Goal: Information Seeking & Learning: Learn about a topic

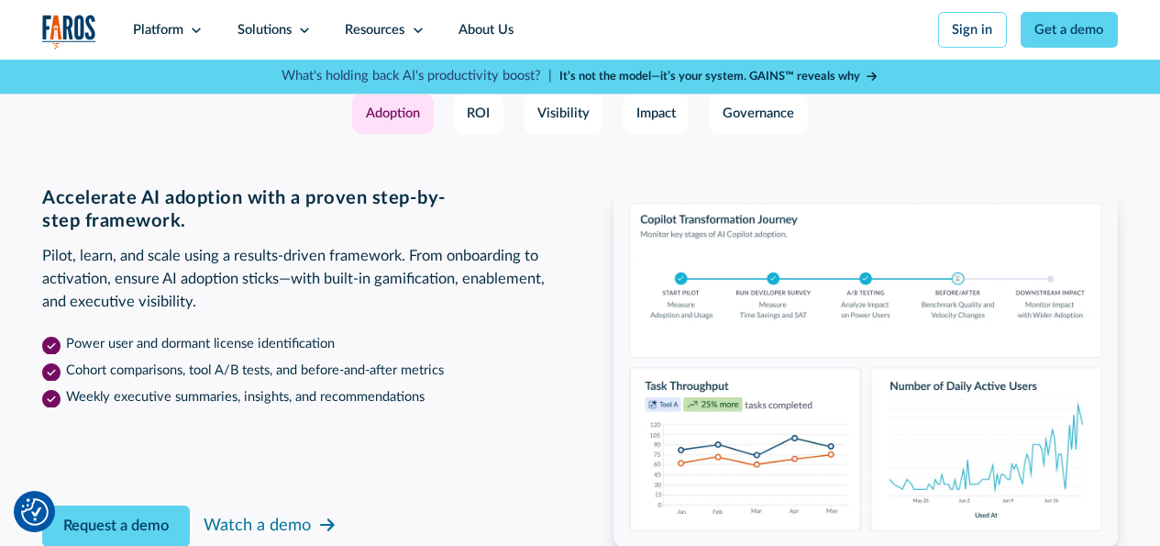
scroll to position [2843, 0]
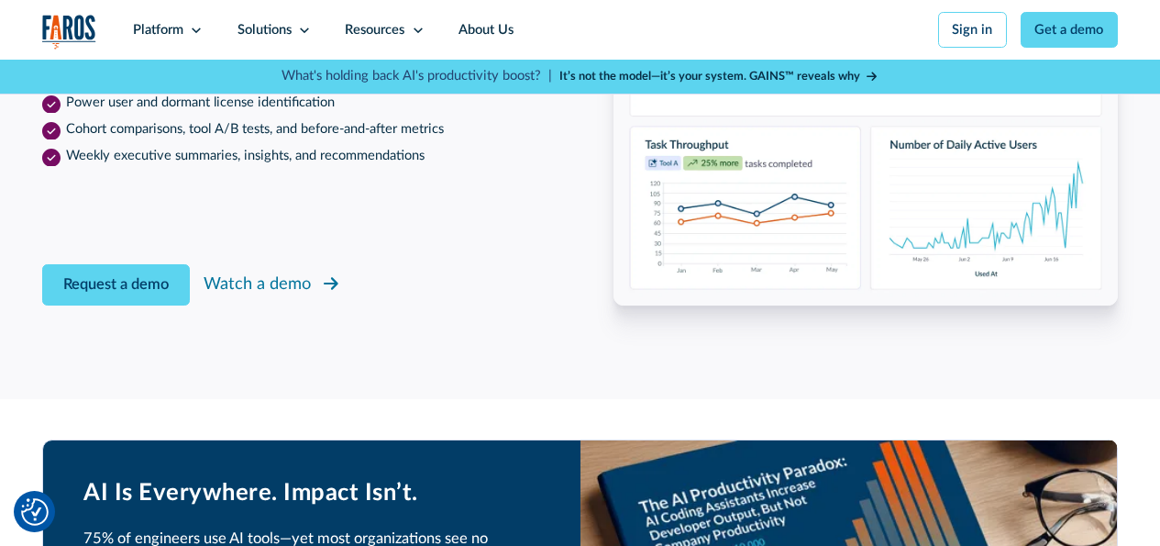
click at [284, 296] on div "Watch a demo" at bounding box center [257, 283] width 107 height 25
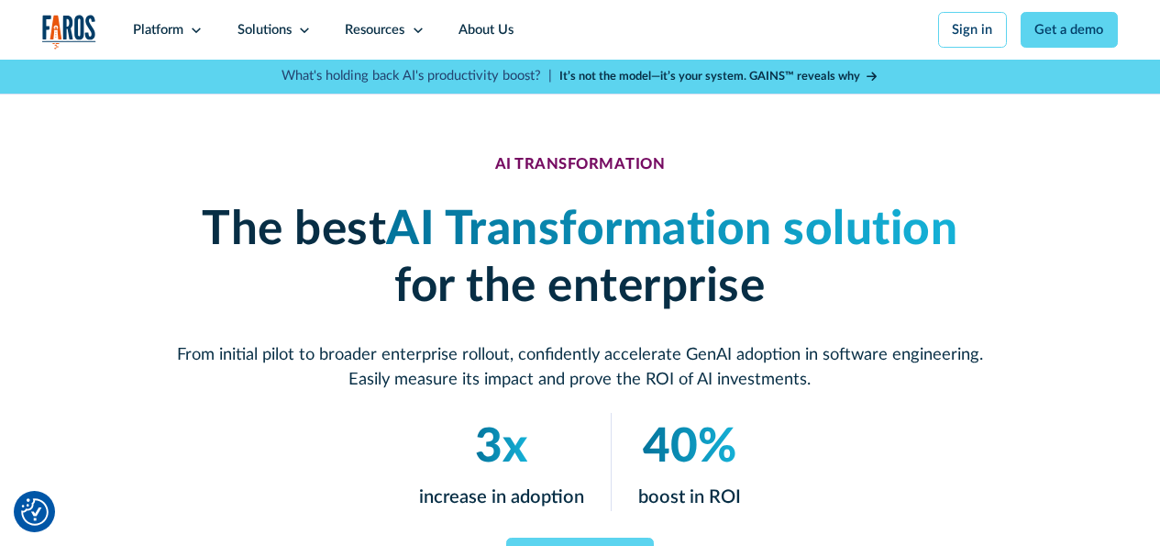
scroll to position [183, 0]
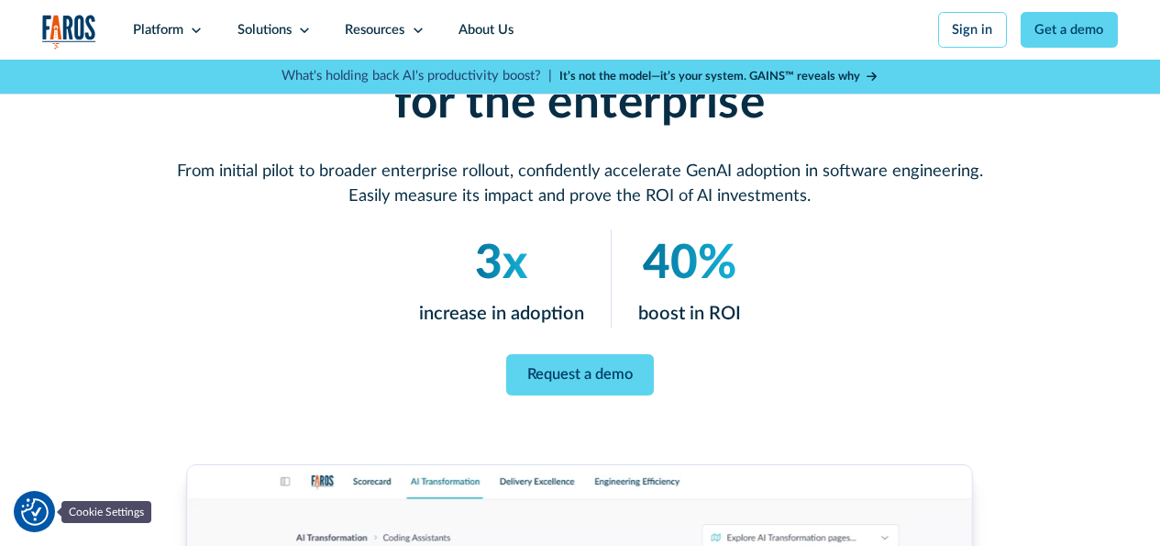
click at [36, 506] on img "Cookie Settings" at bounding box center [35, 512] width 28 height 28
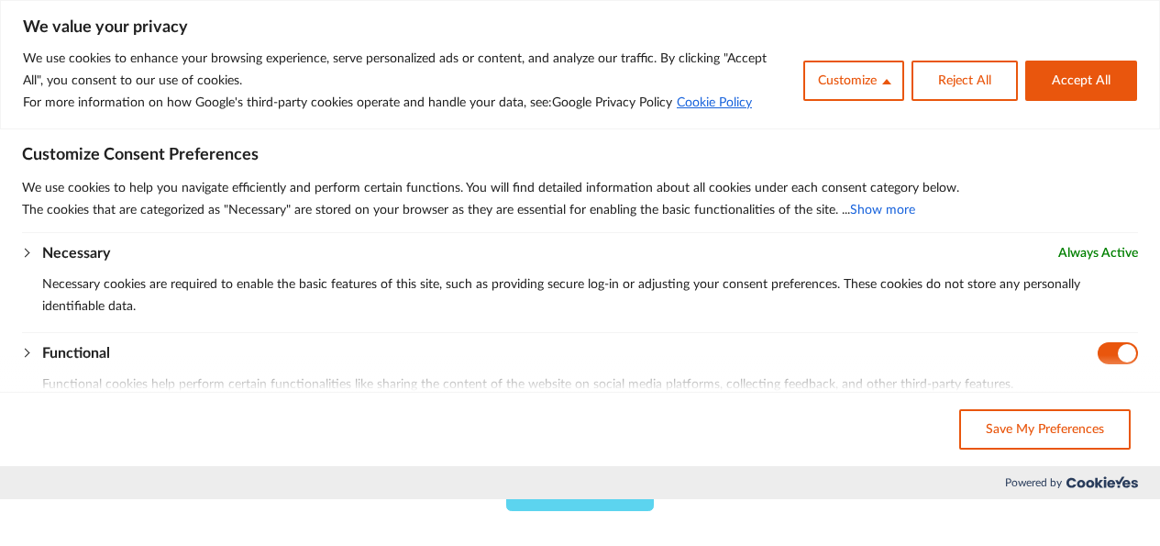
scroll to position [0, 0]
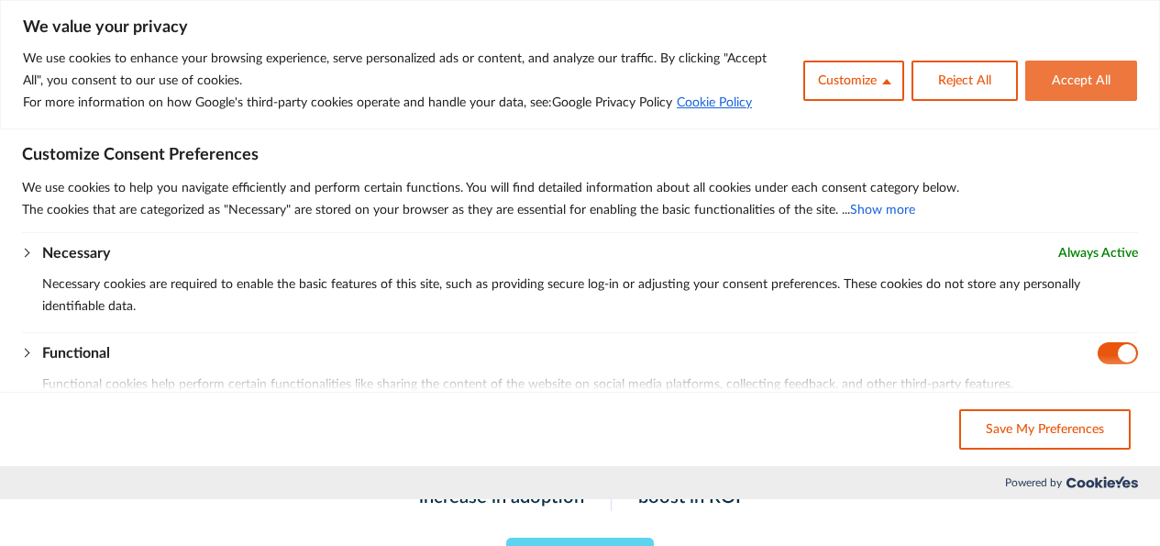
click at [1073, 83] on button "Accept All" at bounding box center [1081, 81] width 112 height 40
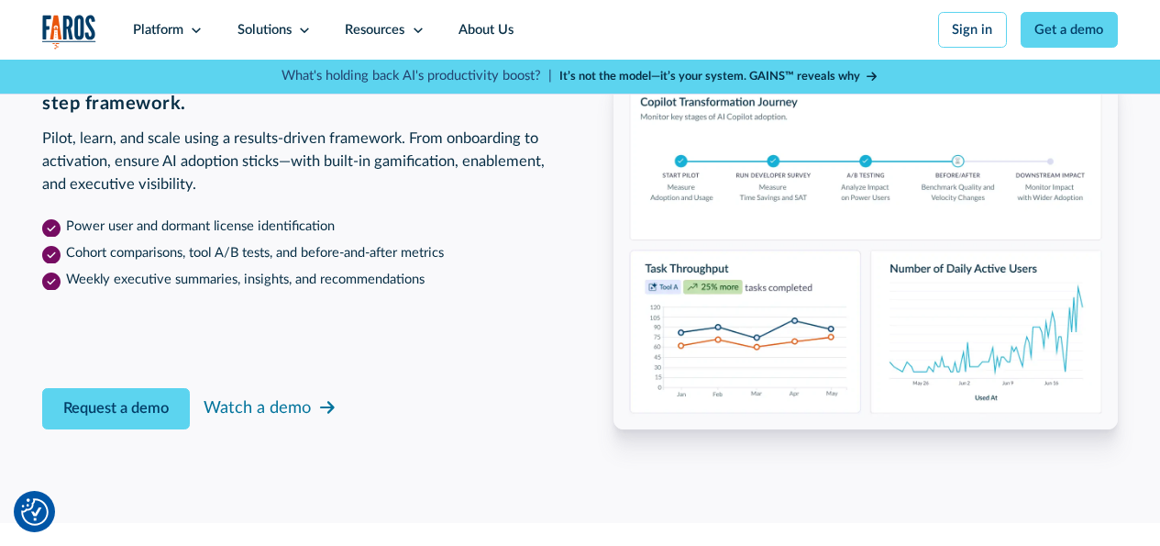
scroll to position [2843, 0]
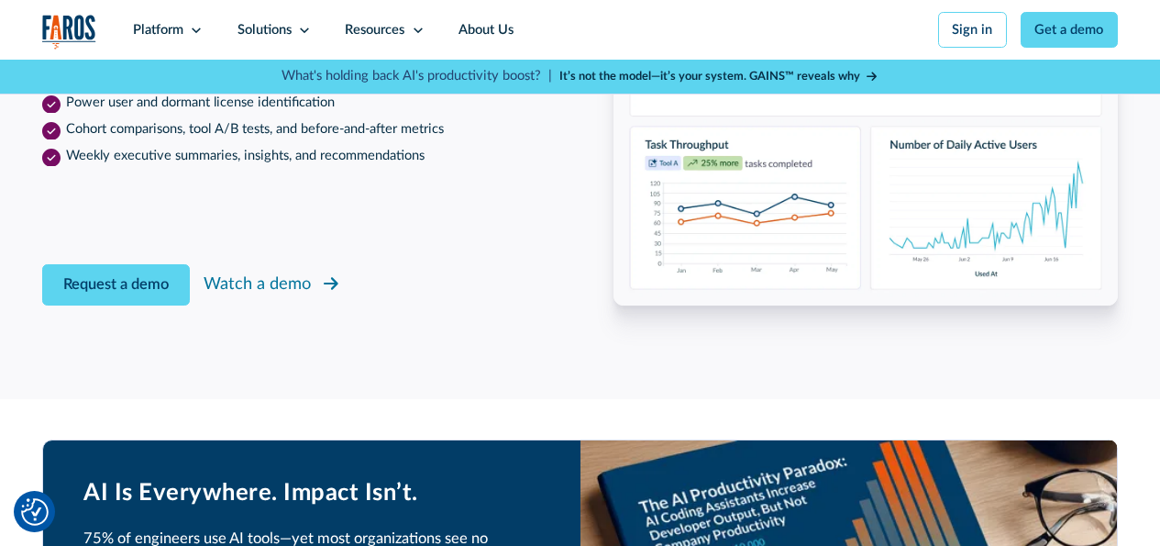
click at [222, 296] on div "Watch a demo" at bounding box center [257, 283] width 107 height 25
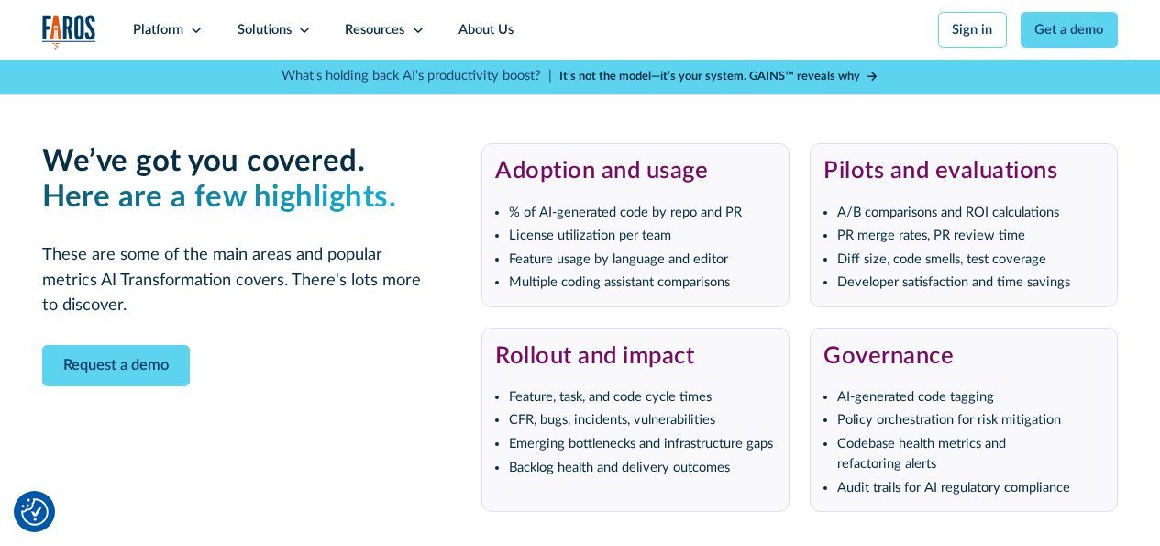
scroll to position [3669, 0]
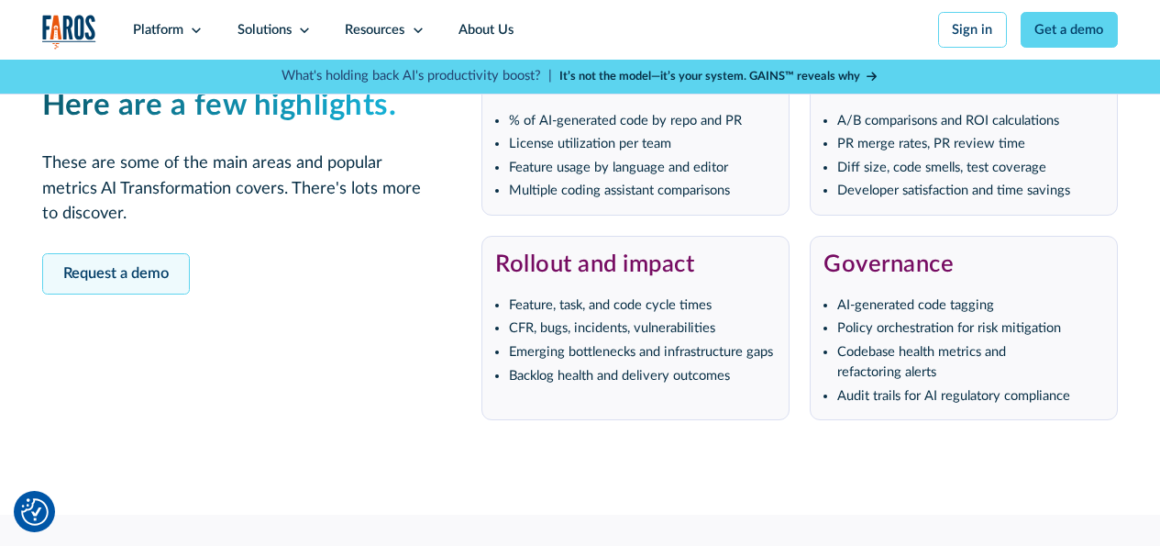
click at [96, 294] on link "Request a demo" at bounding box center [116, 273] width 148 height 41
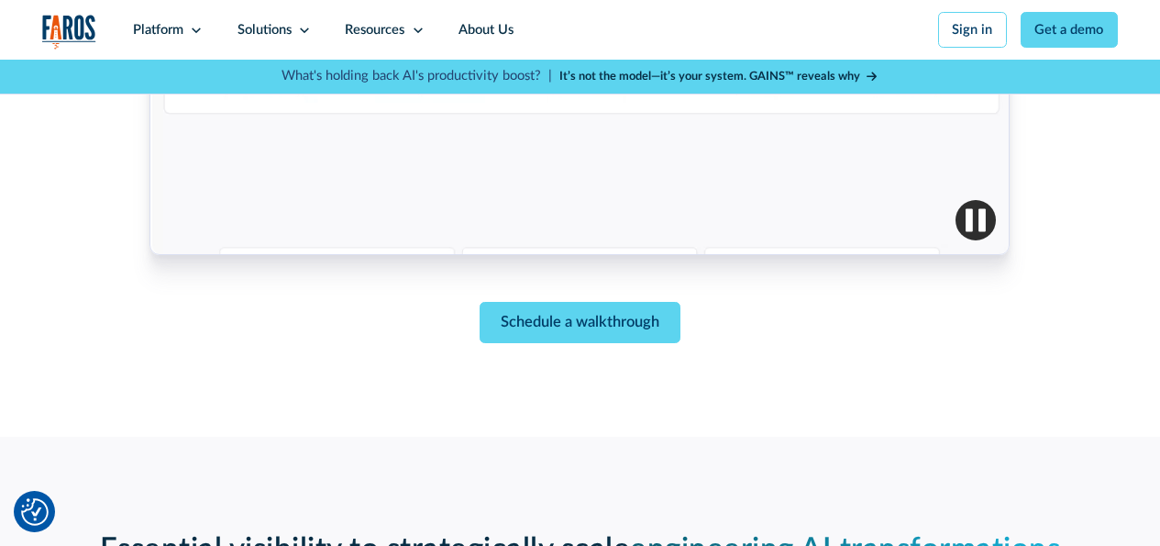
scroll to position [914, 0]
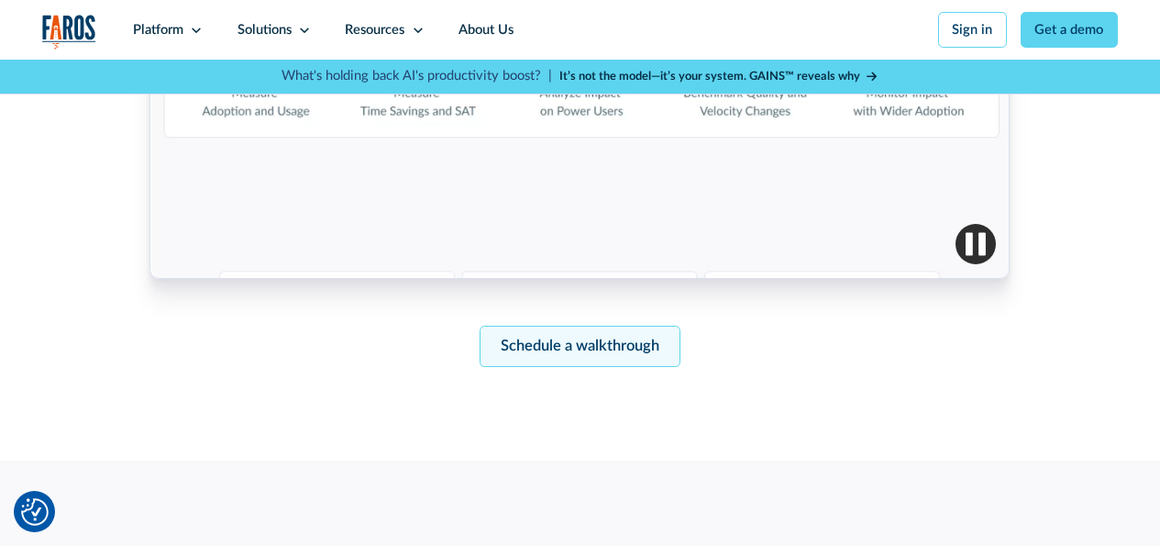
click at [557, 355] on link "Schedule a walkthrough" at bounding box center [580, 346] width 201 height 41
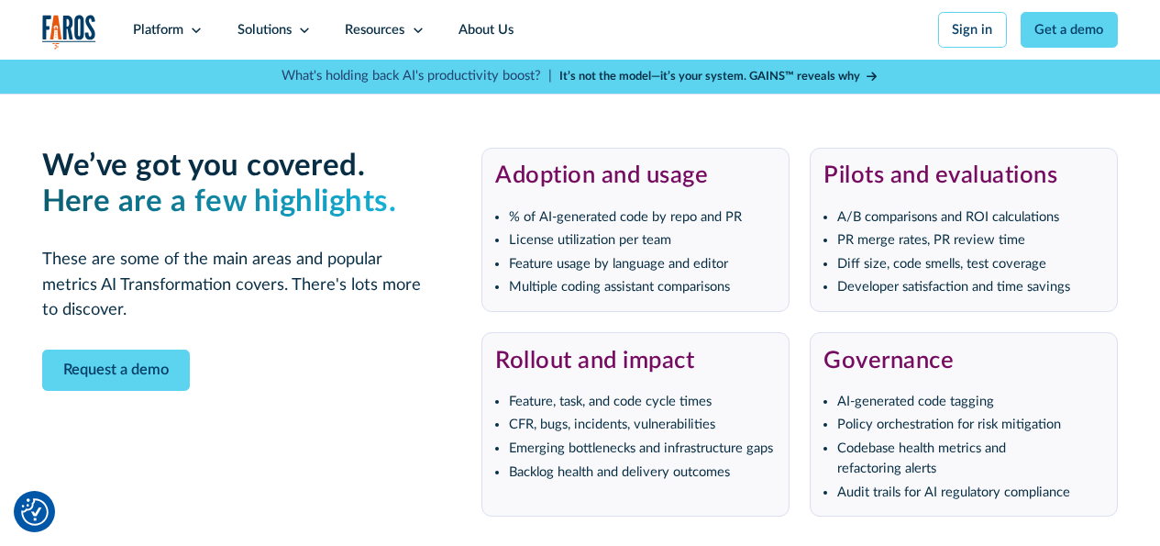
scroll to position [3391, 0]
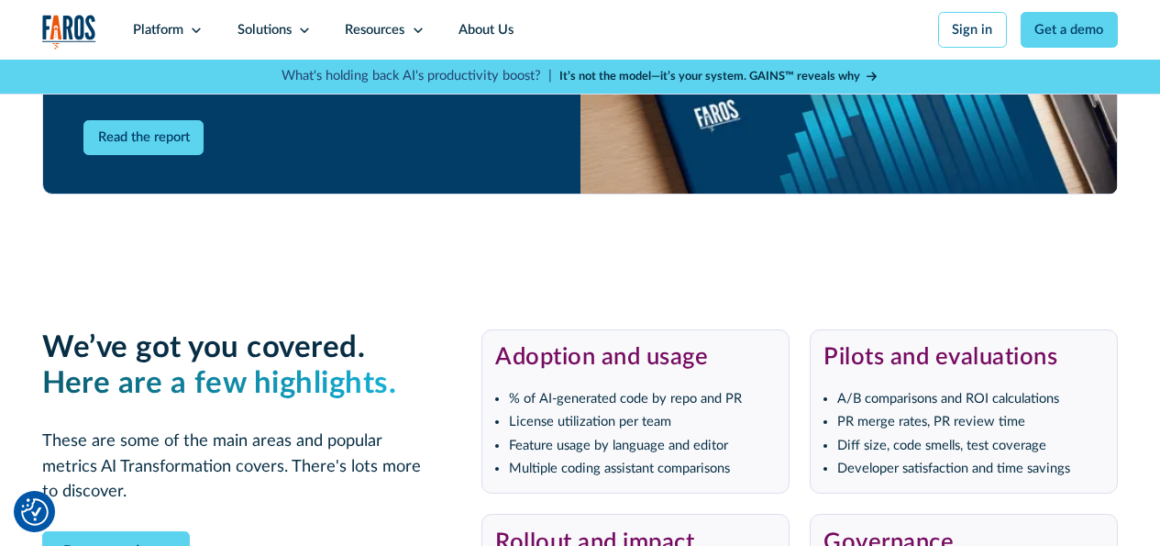
click at [643, 76] on strong "It’s not the model—it’s your system. GAINS™ reveals why" at bounding box center [709, 76] width 301 height 11
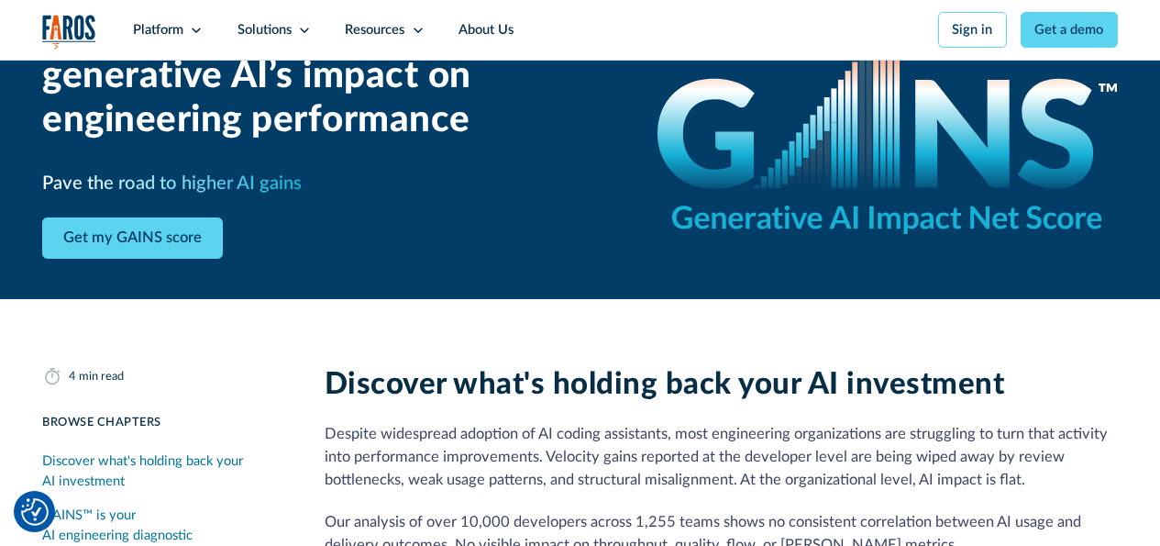
scroll to position [275, 0]
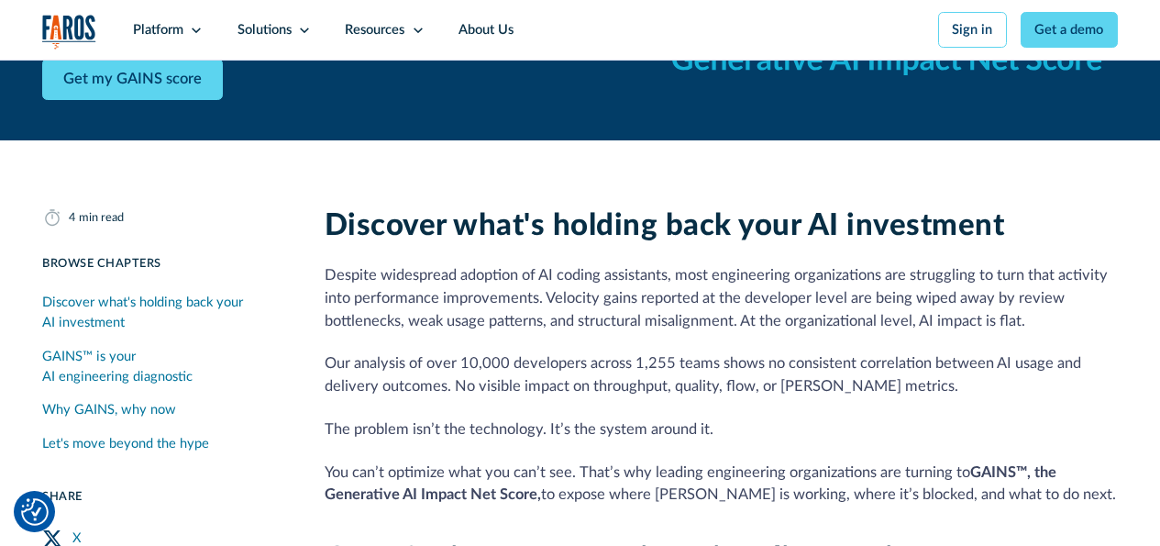
click at [99, 300] on div "Discover what's holding back your AI investment" at bounding box center [163, 313] width 242 height 40
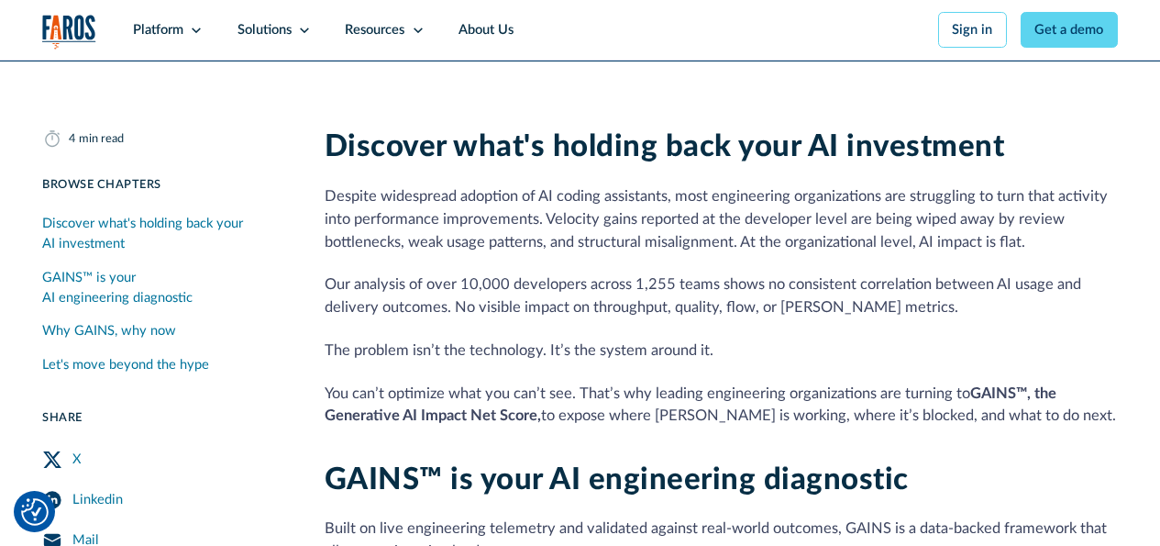
scroll to position [392, 0]
